Goal: Ask a question

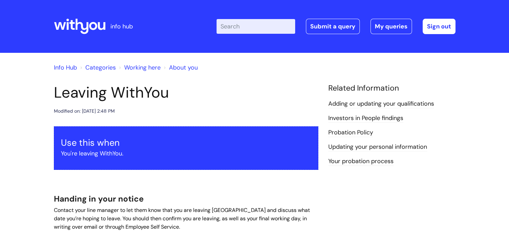
click at [236, 27] on input "Enter your search term here..." at bounding box center [256, 26] width 79 height 15
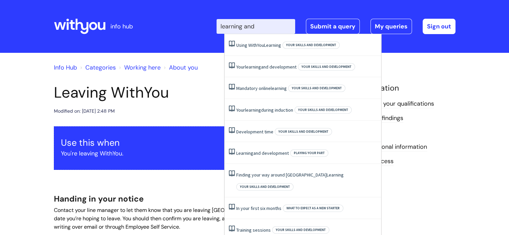
type input "learning and"
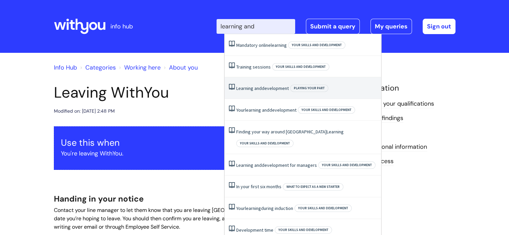
click at [249, 92] on li "Learning and development Playing your part" at bounding box center [303, 88] width 157 height 22
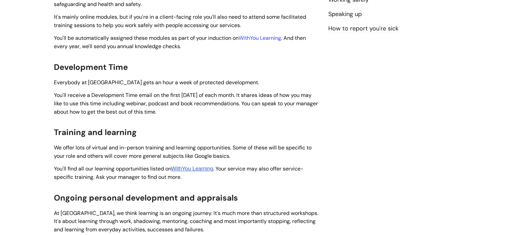
scroll to position [161, 0]
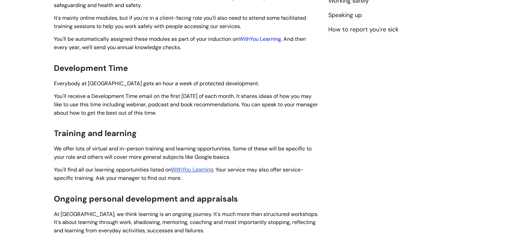
click at [270, 41] on link "WithYou Learning" at bounding box center [260, 38] width 43 height 7
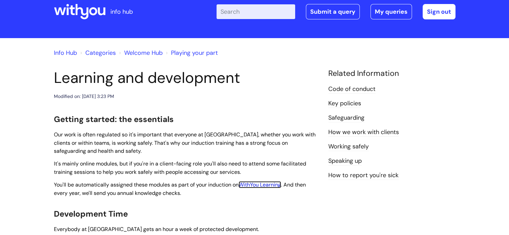
scroll to position [0, 0]
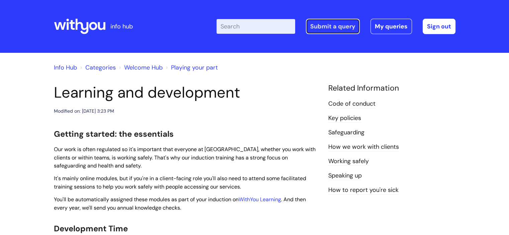
click at [317, 30] on link "Submit a query" at bounding box center [333, 26] width 54 height 15
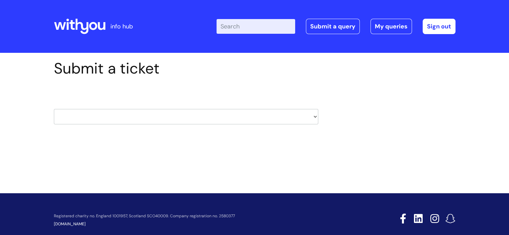
click at [120, 115] on select "HR / People IT and Support Clinical Drug Alerts Finance Accounts Data Support T…" at bounding box center [186, 116] width 265 height 15
select select "learning_and_development"
click at [54, 109] on select "HR / People IT and Support Clinical Drug Alerts Finance Accounts Data Support T…" at bounding box center [186, 116] width 265 height 15
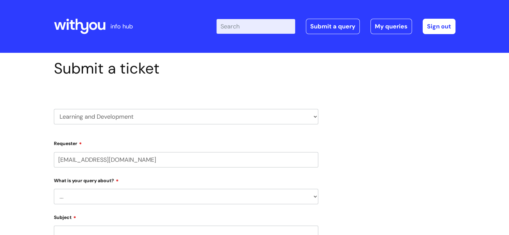
select select "80004418200"
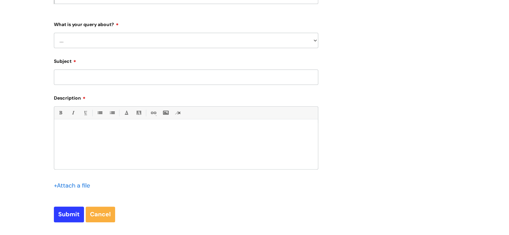
scroll to position [217, 0]
